Goal: Task Accomplishment & Management: Complete application form

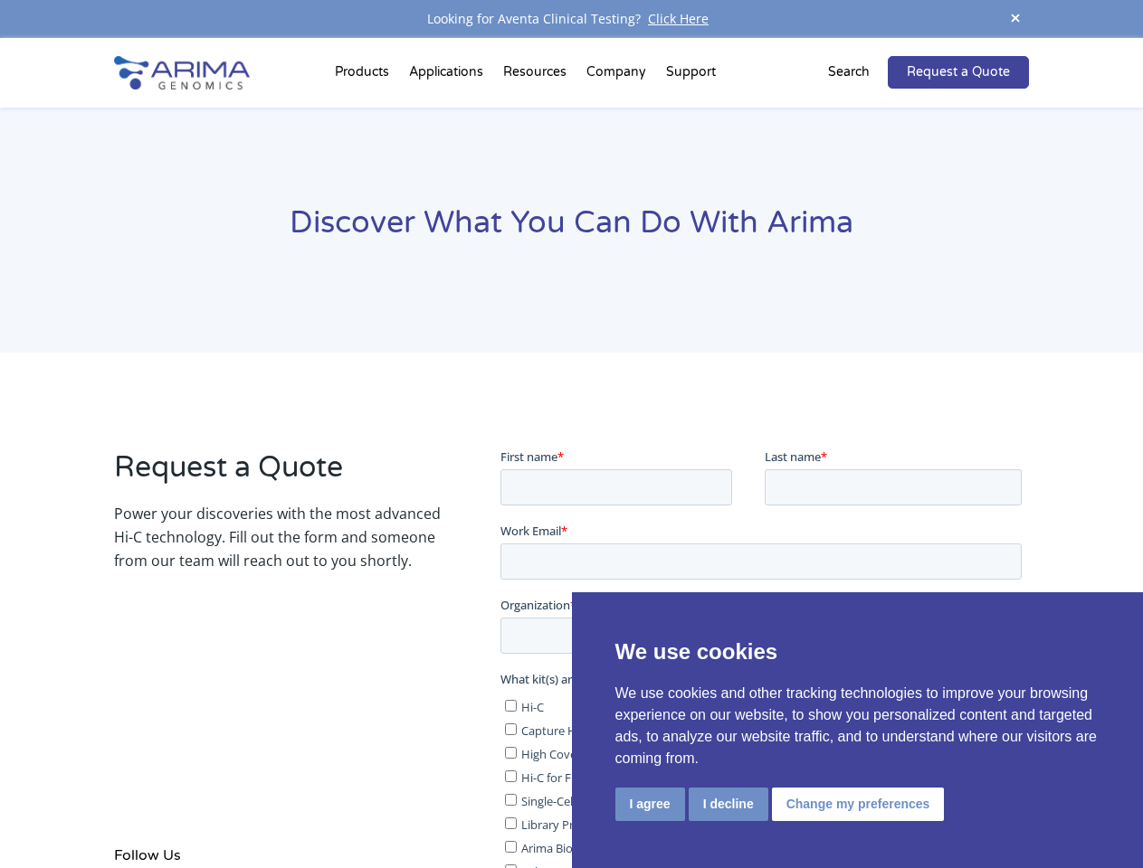
click at [571, 434] on div "Request a Quote Power your discoveries with the most advanced Hi-C technology. …" at bounding box center [571, 801] width 914 height 752
click at [650, 804] on button "I agree" at bounding box center [650, 804] width 70 height 33
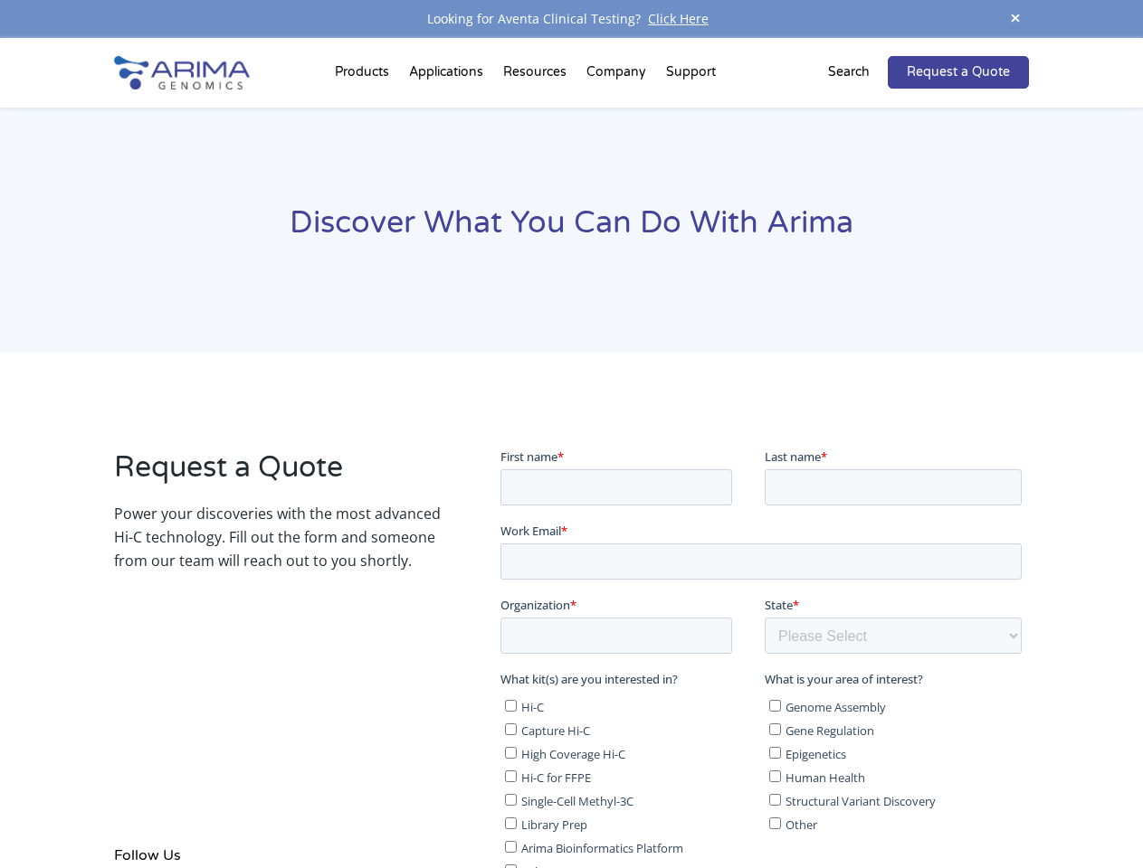
click at [726, 803] on label "Single-Cell Methyl-3C" at bounding box center [630, 801] width 252 height 18
click at [516, 803] on input "Single-Cell Methyl-3C" at bounding box center [510, 800] width 12 height 12
checkbox input "true"
click at [854, 803] on span "Structural Variant Discovery" at bounding box center [859, 801] width 150 height 16
click at [780, 803] on input "Structural Variant Discovery" at bounding box center [774, 800] width 12 height 12
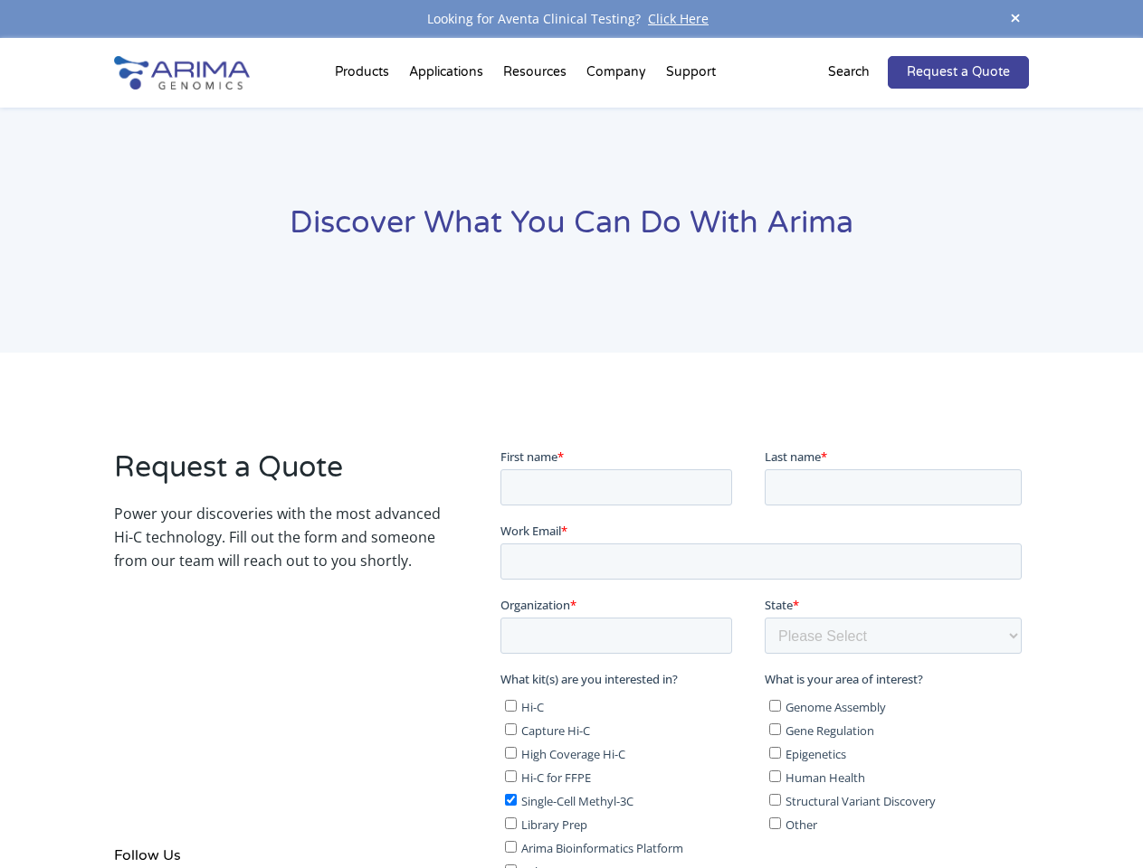
checkbox input "true"
click at [1015, 19] on span at bounding box center [1014, 19] width 27 height 24
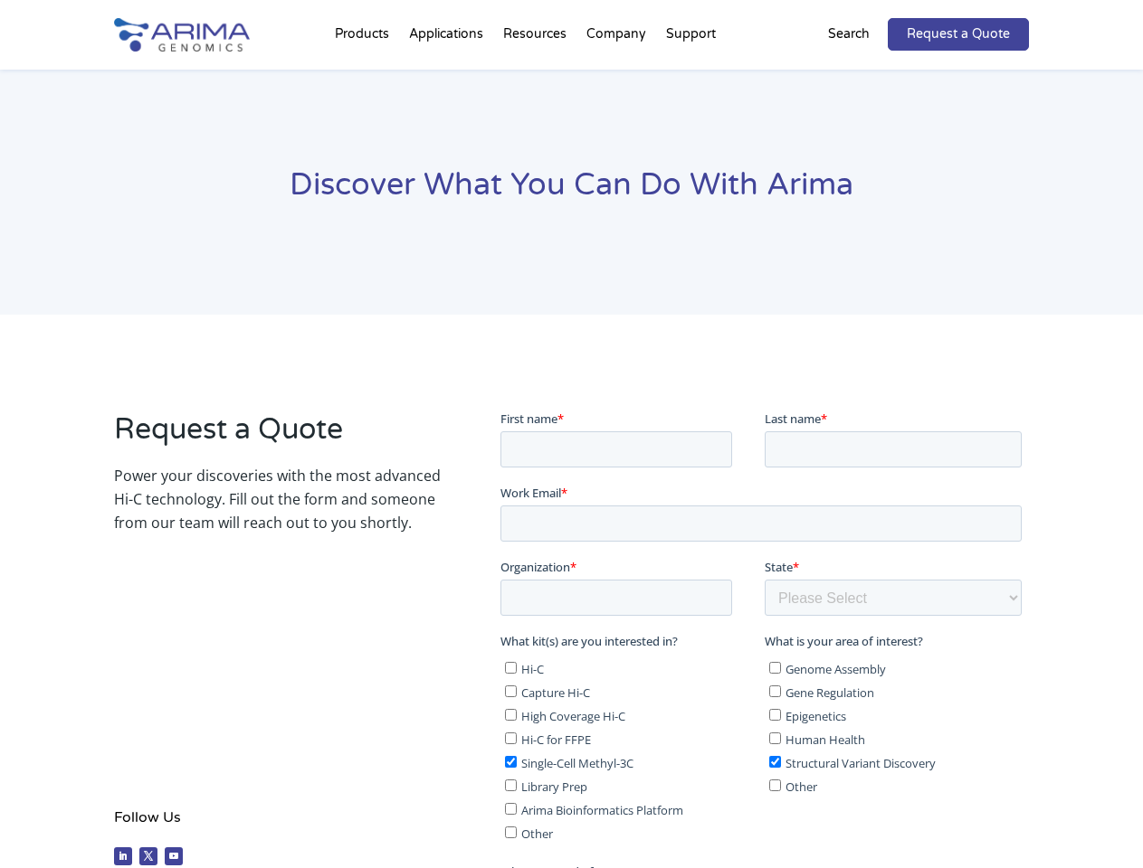
click at [365, 76] on div "Discover What You Can Do With Arima" at bounding box center [571, 193] width 1143 height 246
click at [536, 76] on div "Discover What You Can Do With Arima" at bounding box center [571, 193] width 1143 height 246
click at [617, 76] on div "Discover What You Can Do With Arima" at bounding box center [571, 193] width 1143 height 246
click at [690, 76] on div "Discover What You Can Do With Arima" at bounding box center [571, 193] width 1143 height 246
click at [859, 72] on div "Discover What You Can Do With Arima" at bounding box center [571, 193] width 1143 height 246
